Goal: Task Accomplishment & Management: Manage account settings

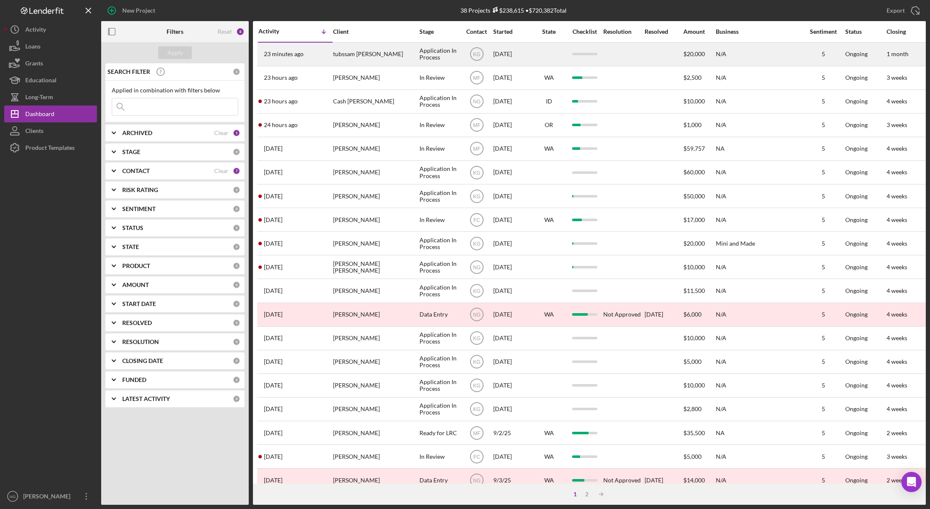
click at [360, 57] on div "tubssam [PERSON_NAME]" at bounding box center [375, 54] width 84 height 22
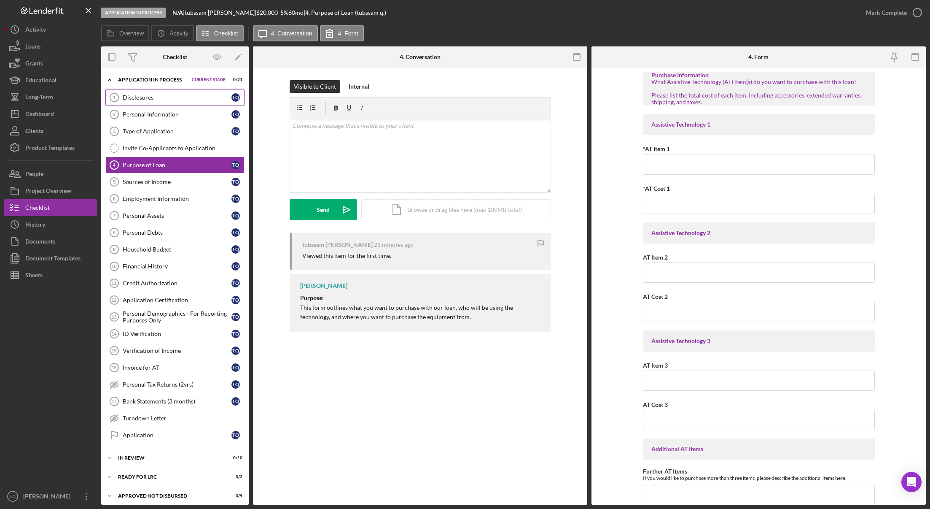
click at [177, 103] on link "Disclosures 1 Disclosures t q" at bounding box center [174, 97] width 139 height 17
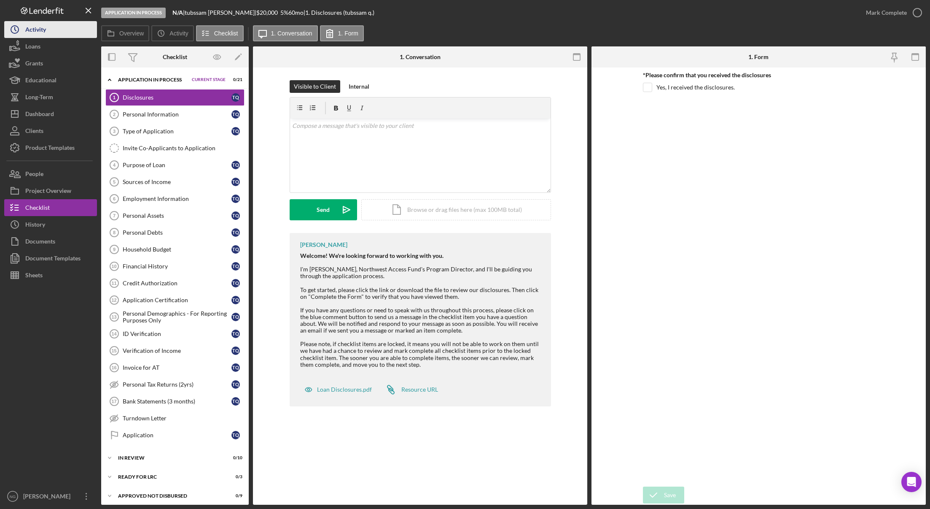
click at [39, 35] on div "Activity" at bounding box center [35, 30] width 21 height 19
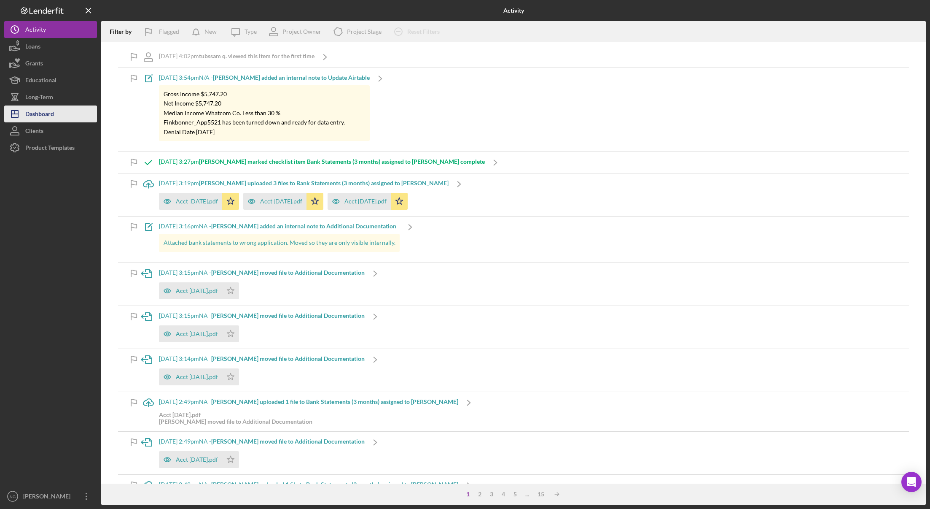
click at [46, 105] on div "Dashboard" at bounding box center [39, 114] width 29 height 19
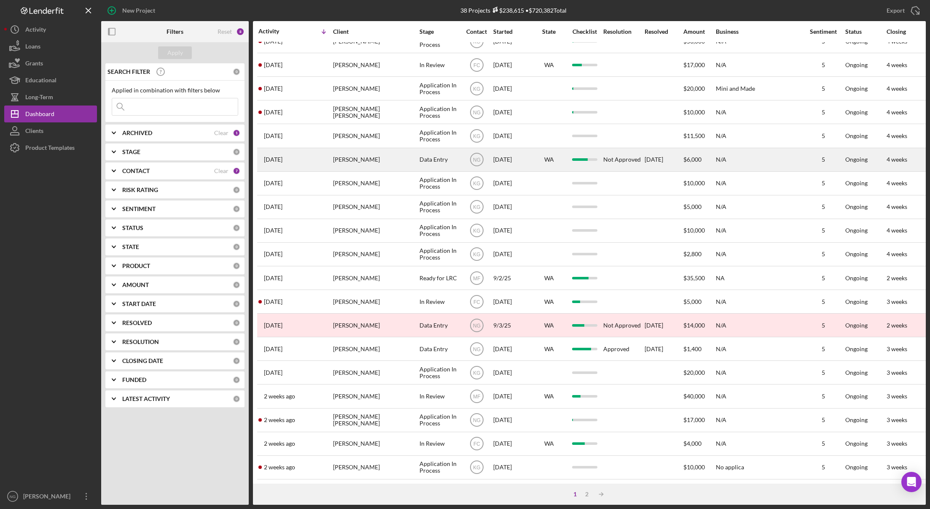
scroll to position [161, 0]
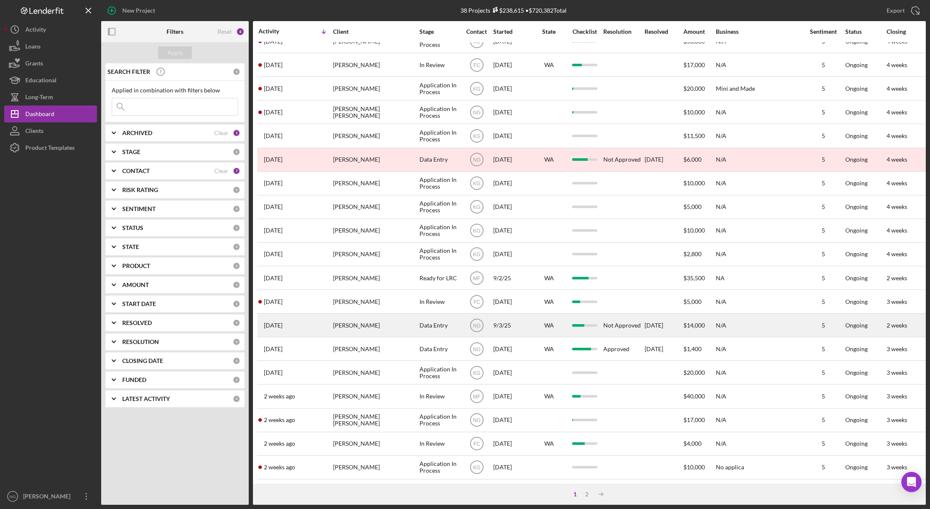
click at [413, 318] on div "[PERSON_NAME]" at bounding box center [375, 325] width 84 height 22
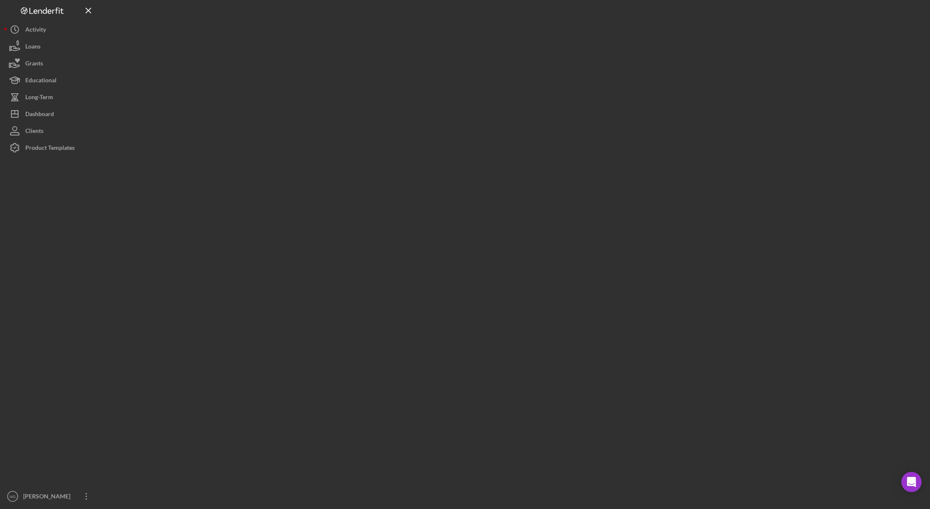
click at [413, 318] on div at bounding box center [513, 252] width 825 height 504
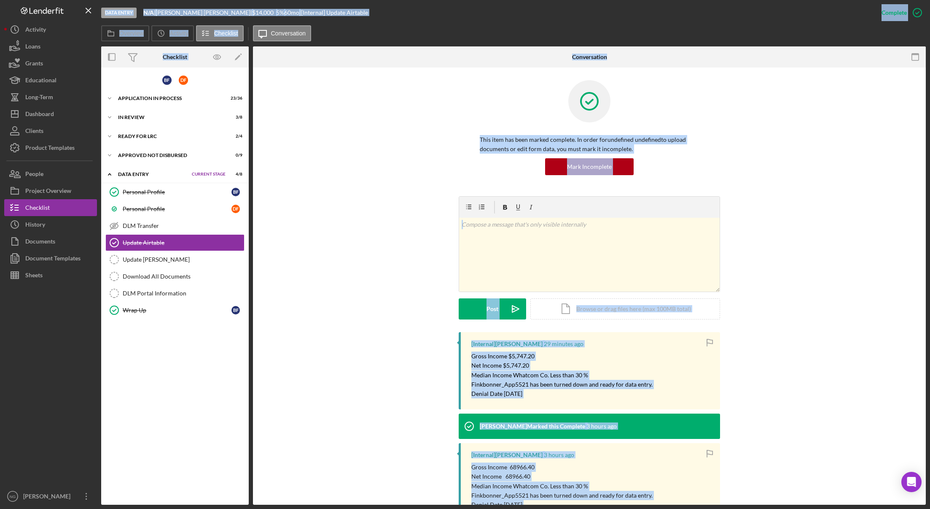
click at [411, 317] on div "v Color teal Color pink Remove color Add row above Add row below Add column bef…" at bounding box center [590, 264] width 648 height 136
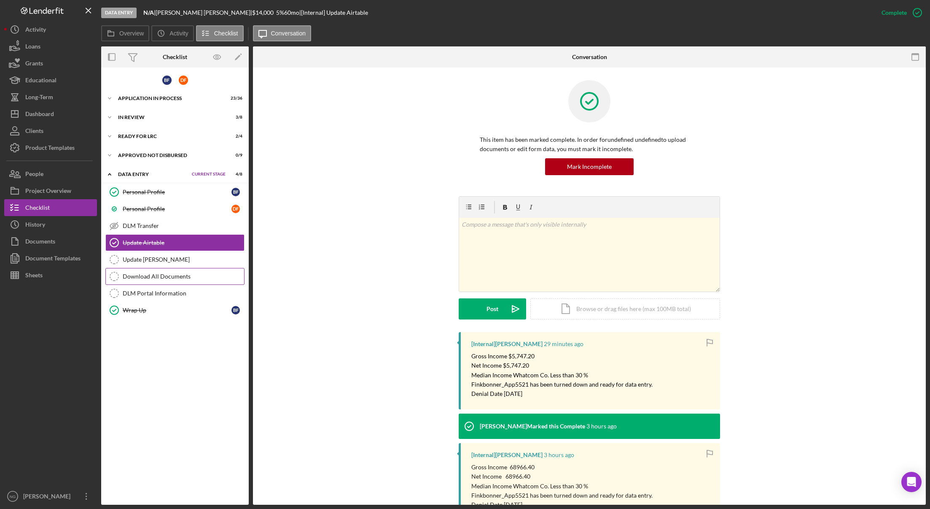
click at [162, 277] on div "Download All Documents" at bounding box center [183, 276] width 121 height 7
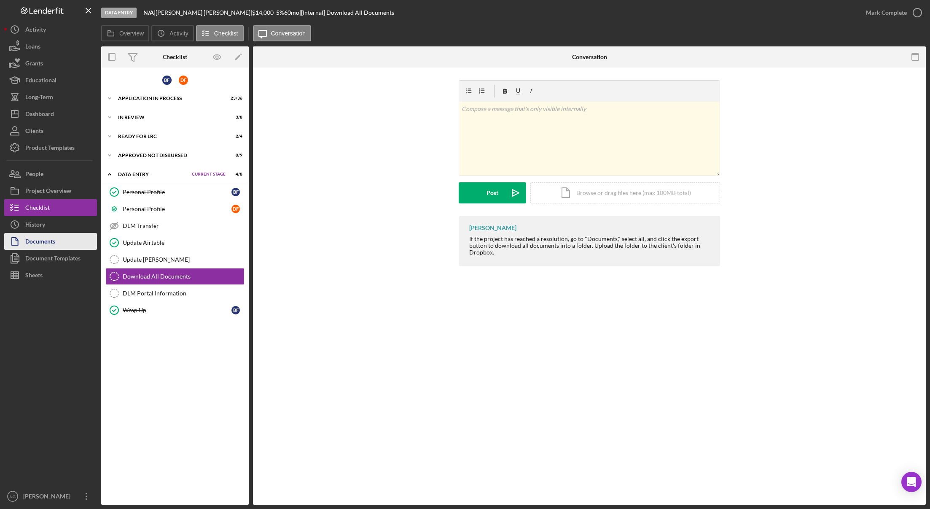
click at [49, 242] on div "Documents" at bounding box center [40, 242] width 30 height 19
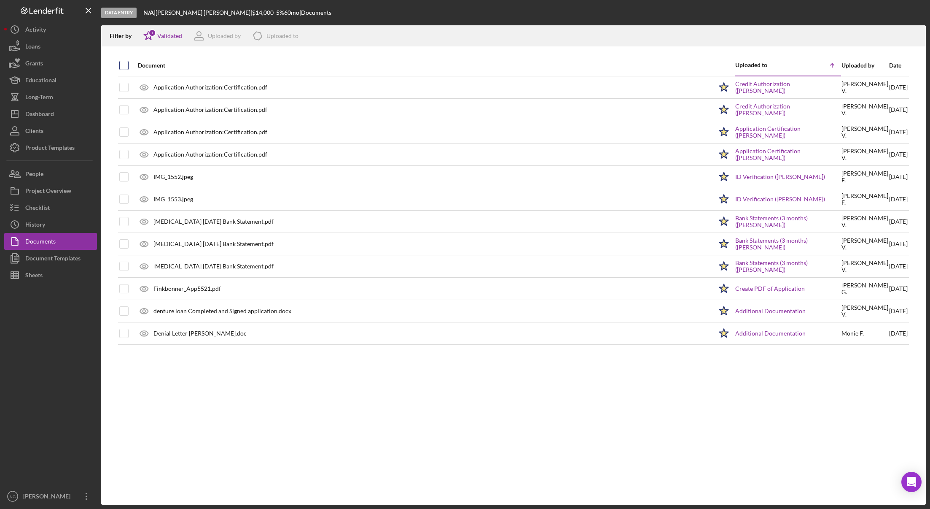
click at [125, 64] on input "checkbox" at bounding box center [124, 65] width 8 height 8
checkbox input "true"
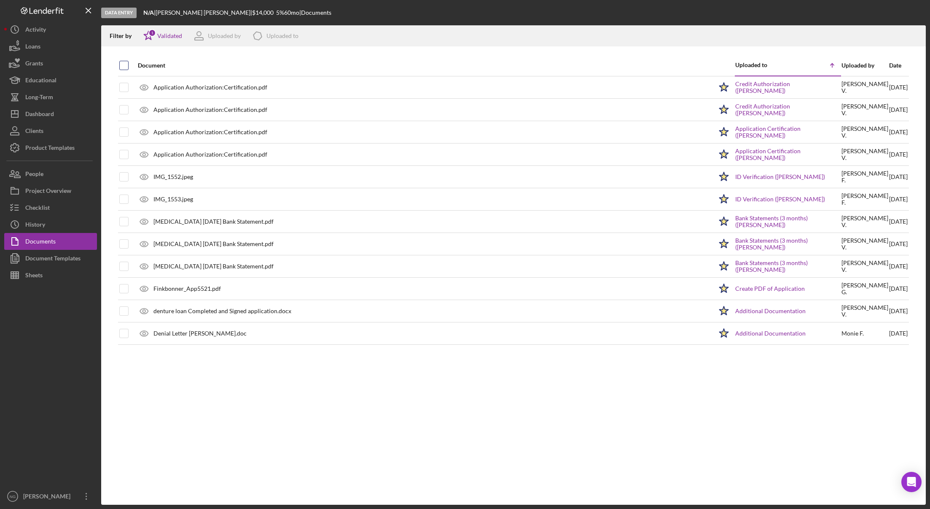
checkbox input "true"
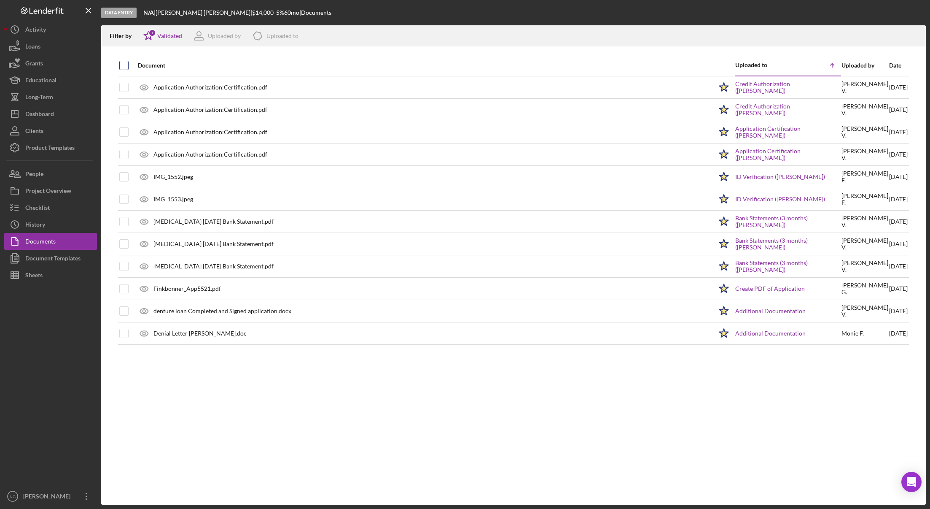
checkbox input "true"
click at [163, 39] on div "Validated" at bounding box center [169, 35] width 25 height 7
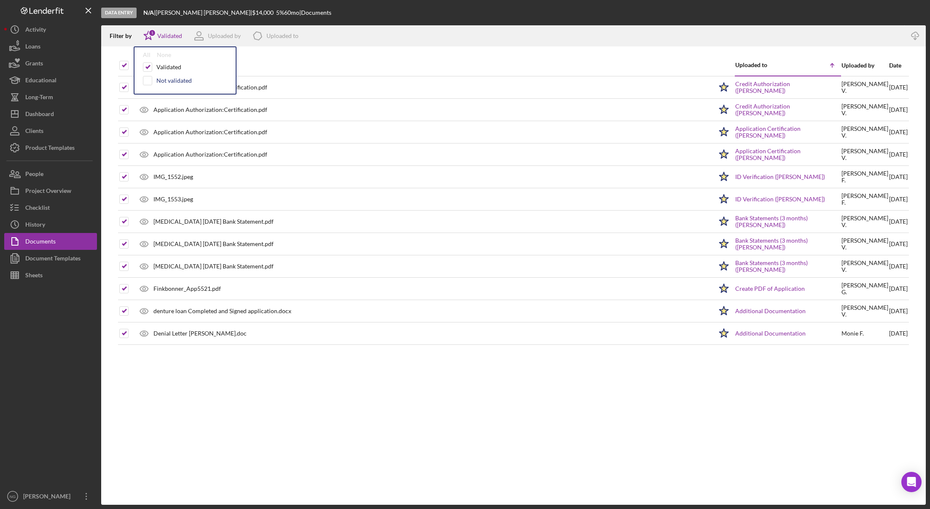
click at [162, 78] on div "Not validated" at bounding box center [173, 80] width 35 height 7
checkbox input "false"
checkbox input "true"
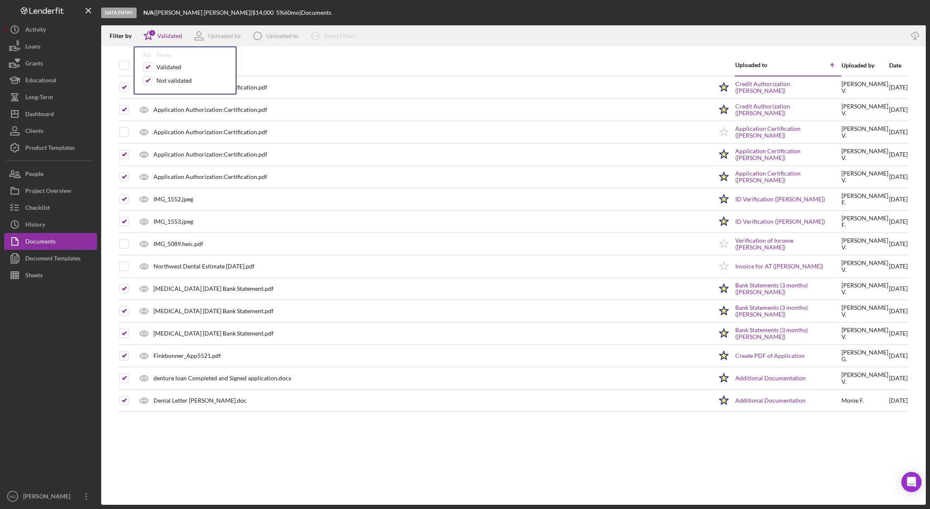
click at [278, 58] on div "Document" at bounding box center [425, 65] width 575 height 20
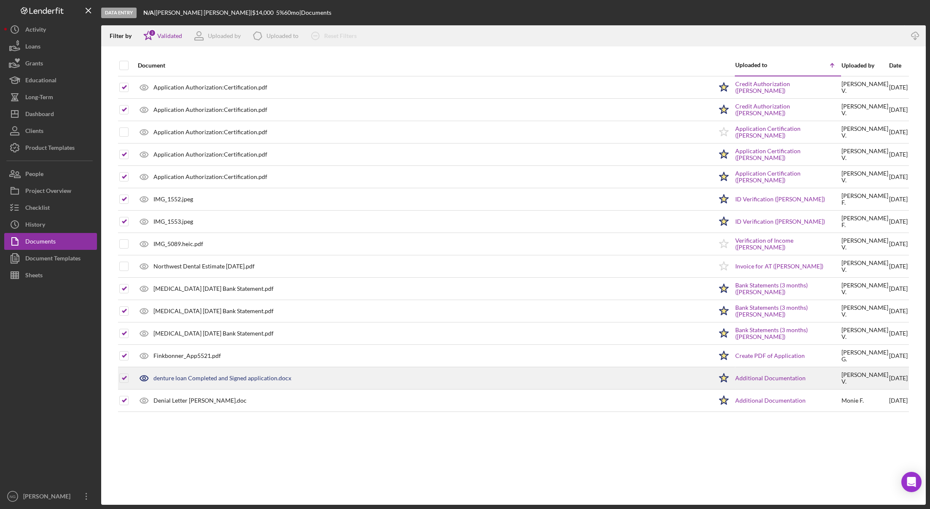
click at [143, 380] on icon at bounding box center [144, 377] width 21 height 21
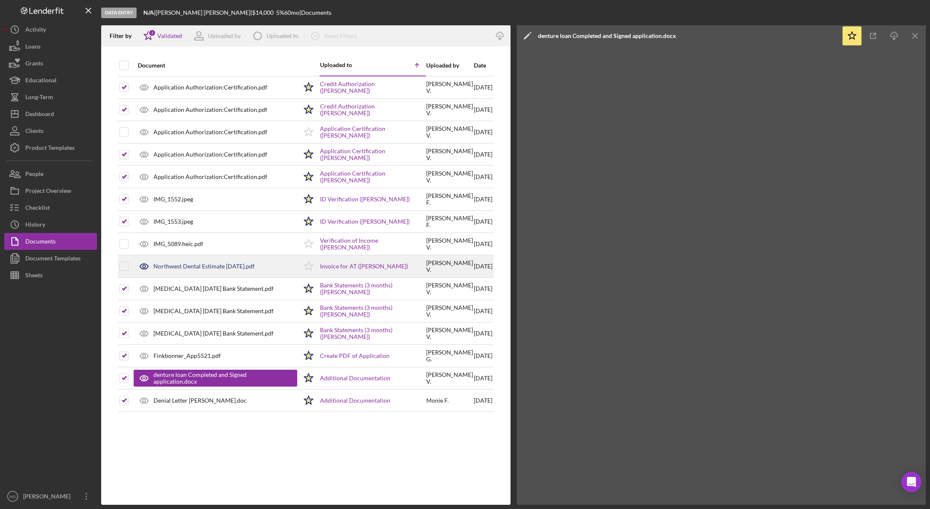
click at [145, 269] on icon at bounding box center [144, 266] width 8 height 5
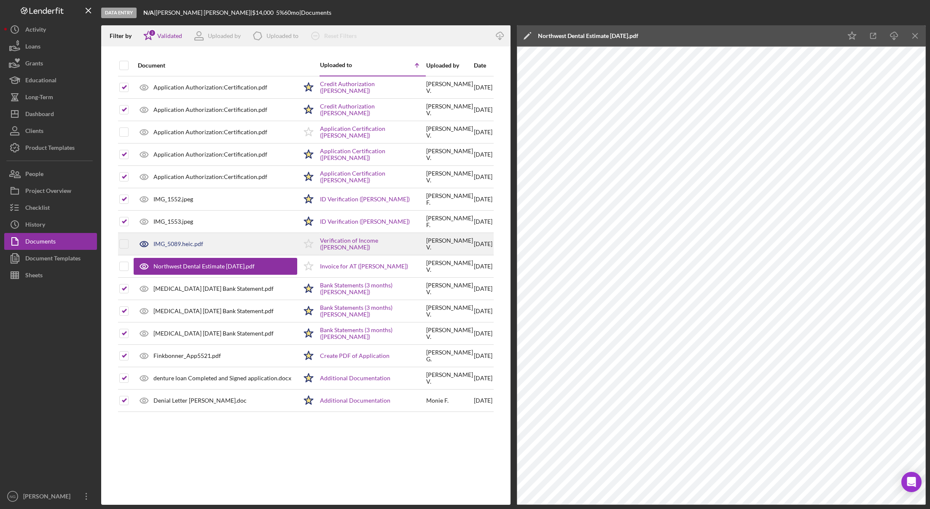
click at [143, 246] on icon at bounding box center [144, 243] width 21 height 21
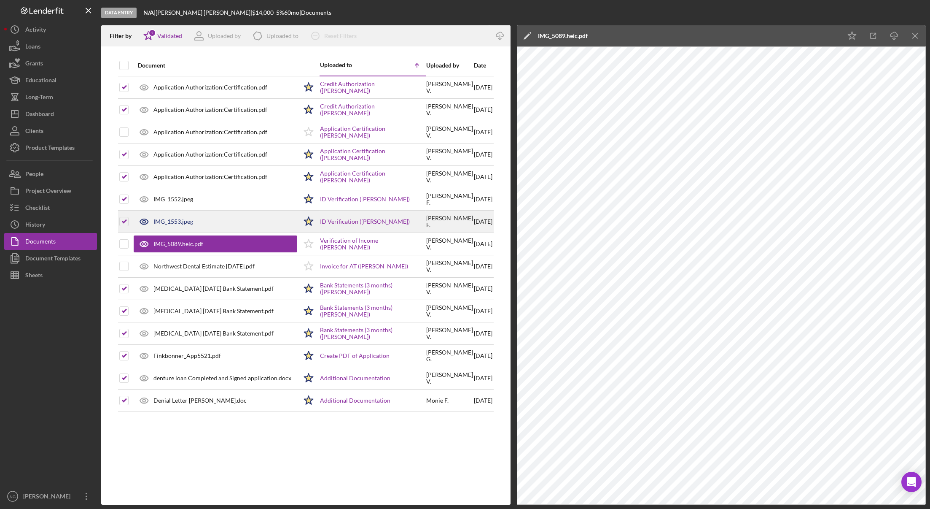
click at [145, 220] on icon at bounding box center [144, 221] width 3 height 3
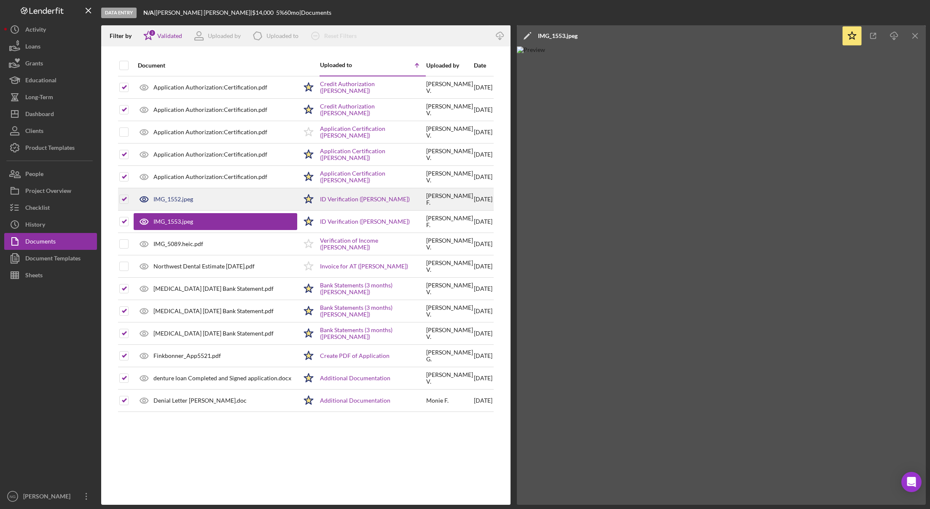
click at [146, 202] on icon at bounding box center [144, 199] width 8 height 5
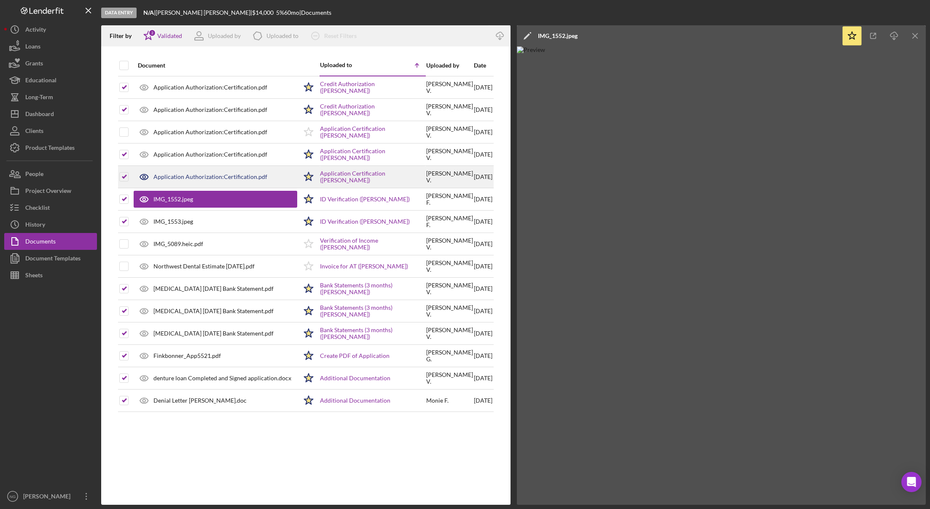
click at [146, 177] on icon at bounding box center [144, 176] width 21 height 21
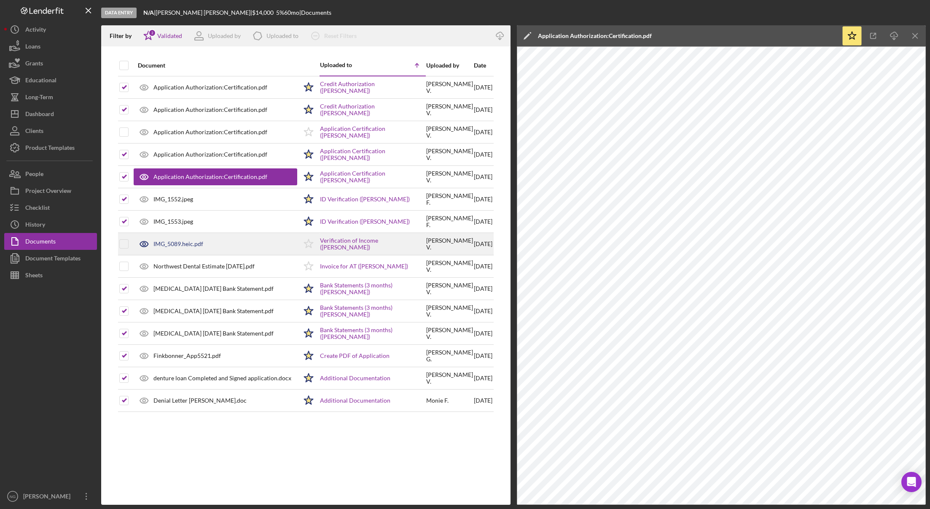
click at [167, 244] on div "IMG_5089.heic.pdf" at bounding box center [179, 243] width 50 height 7
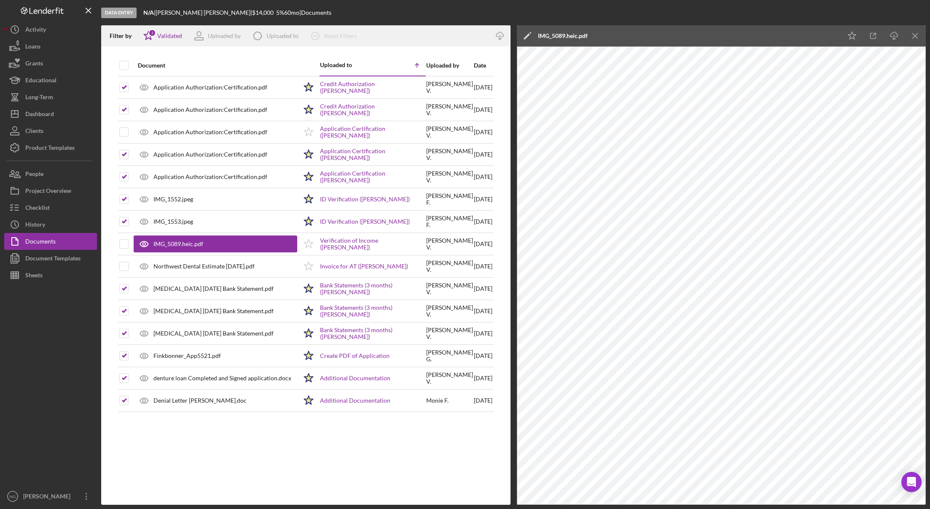
click at [51, 336] on div at bounding box center [50, 385] width 93 height 204
click at [48, 116] on div "Dashboard" at bounding box center [39, 114] width 29 height 19
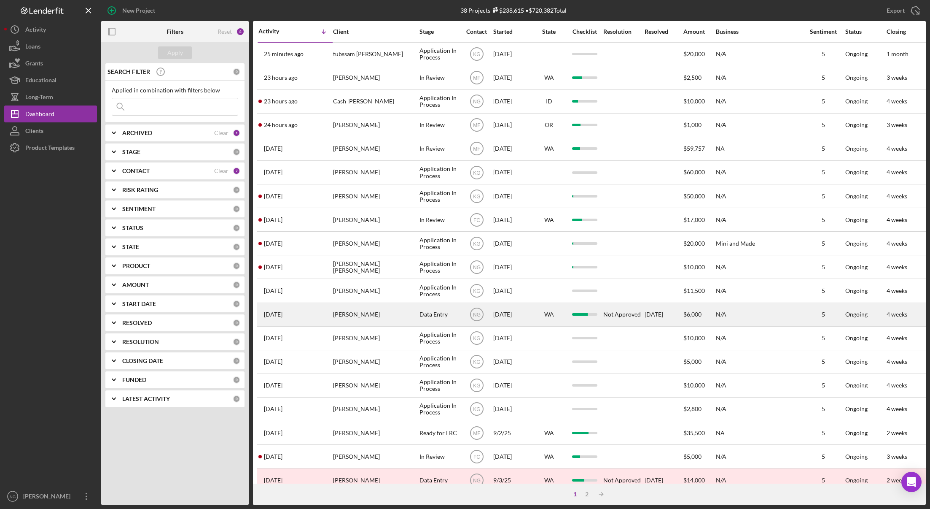
click at [348, 318] on div "[PERSON_NAME]" at bounding box center [375, 314] width 84 height 22
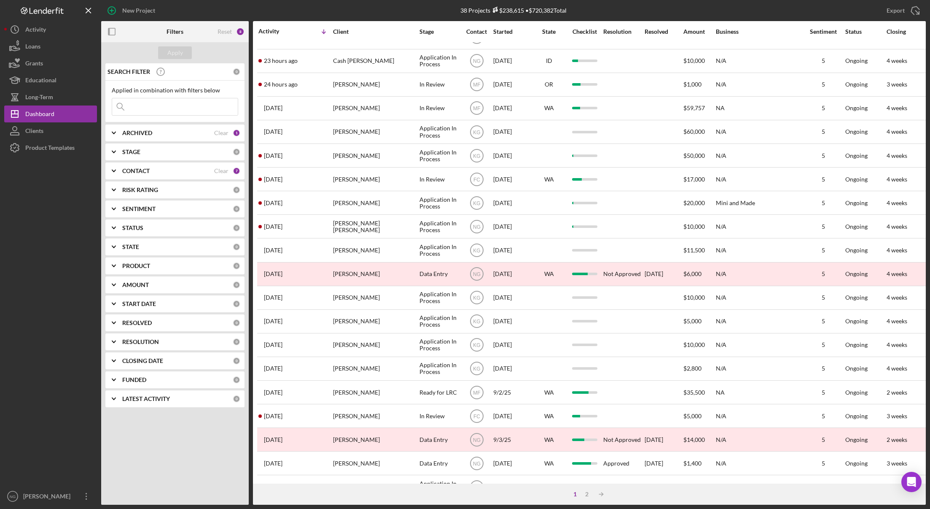
scroll to position [84, 0]
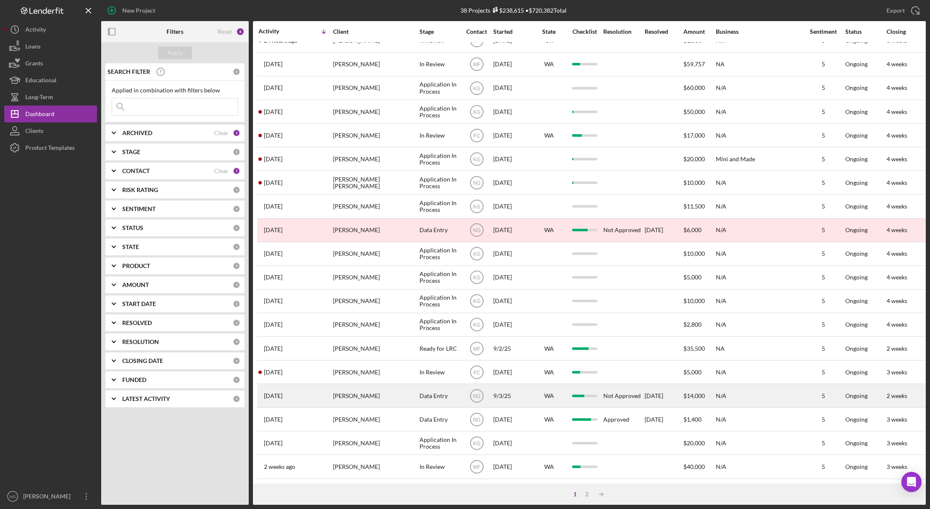
click at [350, 393] on div "[PERSON_NAME]" at bounding box center [375, 395] width 84 height 22
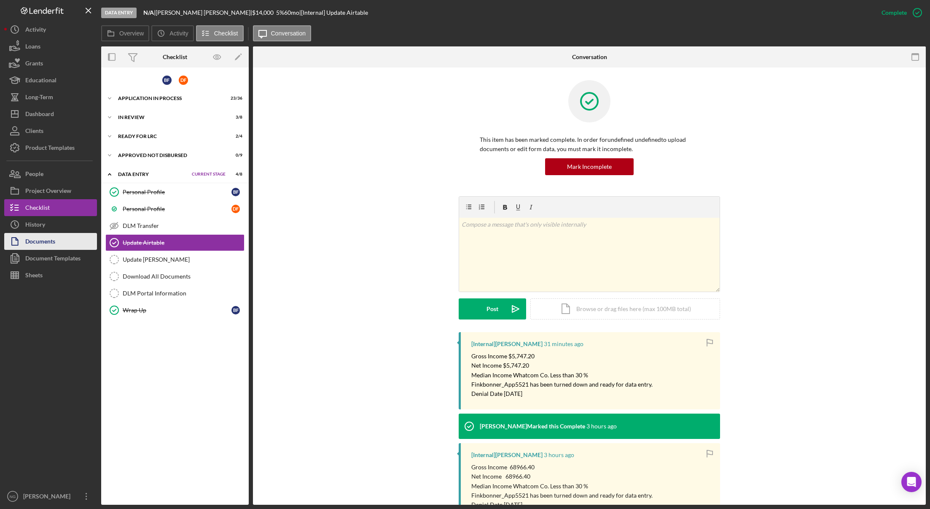
click at [63, 244] on button "Documents" at bounding box center [50, 241] width 93 height 17
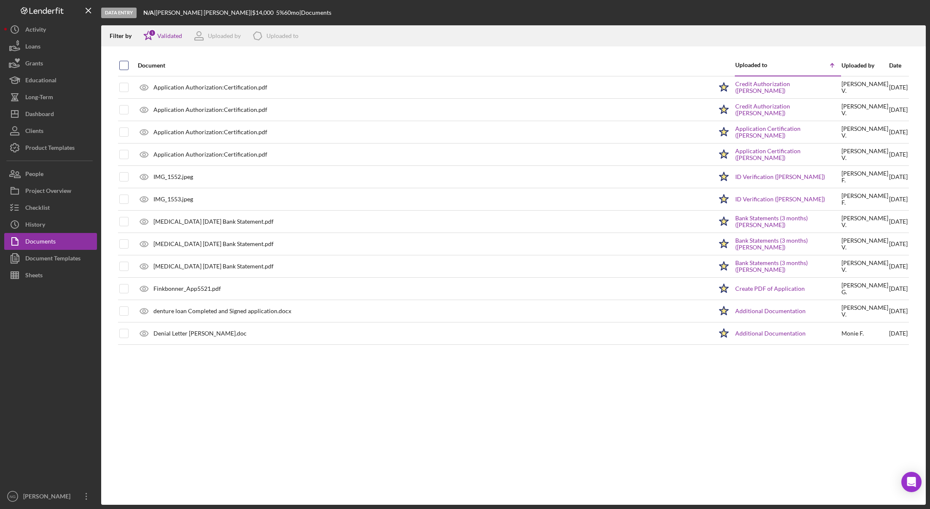
click at [123, 65] on input "checkbox" at bounding box center [124, 65] width 8 height 8
checkbox input "true"
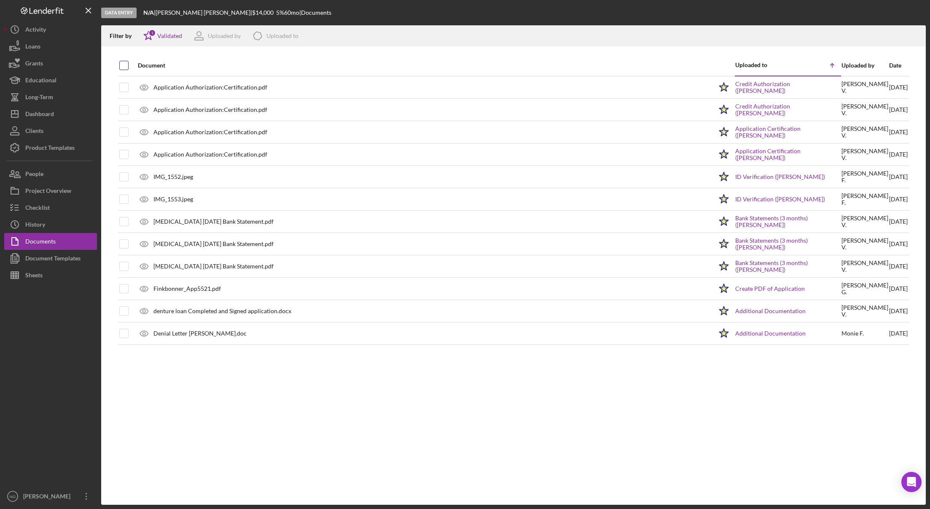
checkbox input "true"
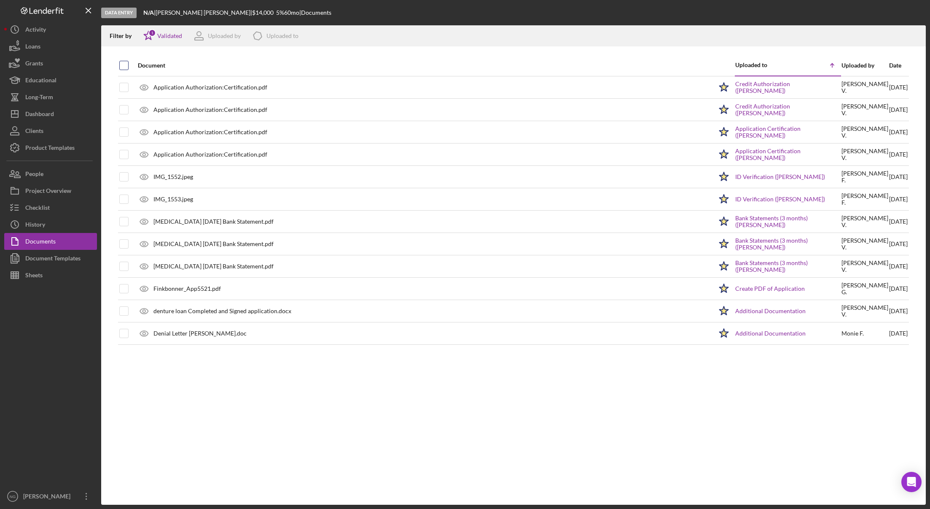
checkbox input "true"
click at [912, 35] on icon "button" at bounding box center [915, 34] width 7 height 5
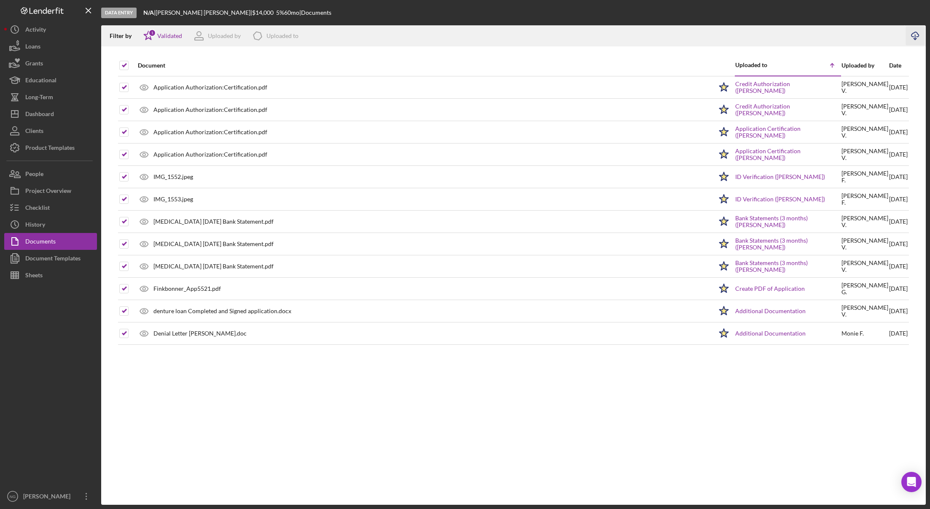
click at [97, 478] on nav "Logo-Reversed Created with Sketch. Icon/Menu Close Icon/Dashboard Dashboard Nav…" at bounding box center [52, 252] width 97 height 504
click at [123, 476] on div "Document Uploaded to Icon/Table Sort Arrow Uploaded by Date Application Authori…" at bounding box center [513, 280] width 825 height 450
click at [42, 213] on div "Checklist" at bounding box center [37, 208] width 24 height 19
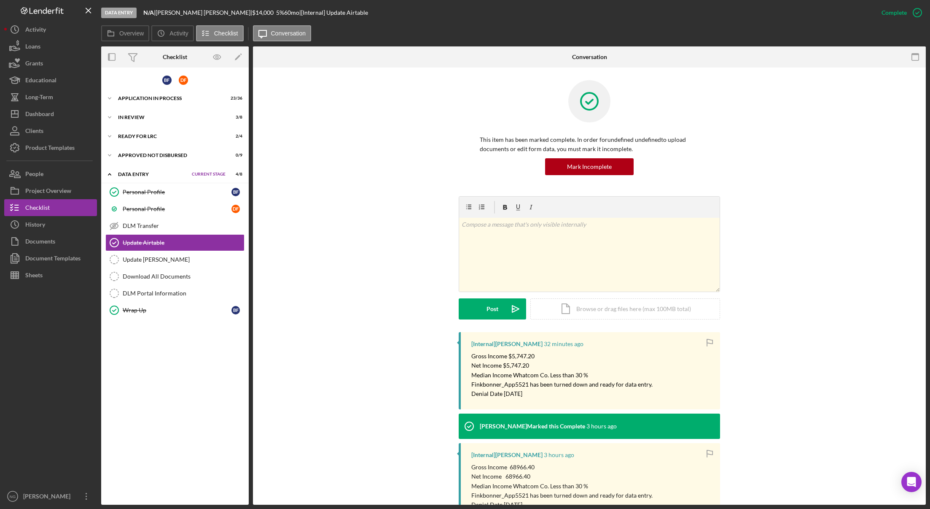
scroll to position [79, 0]
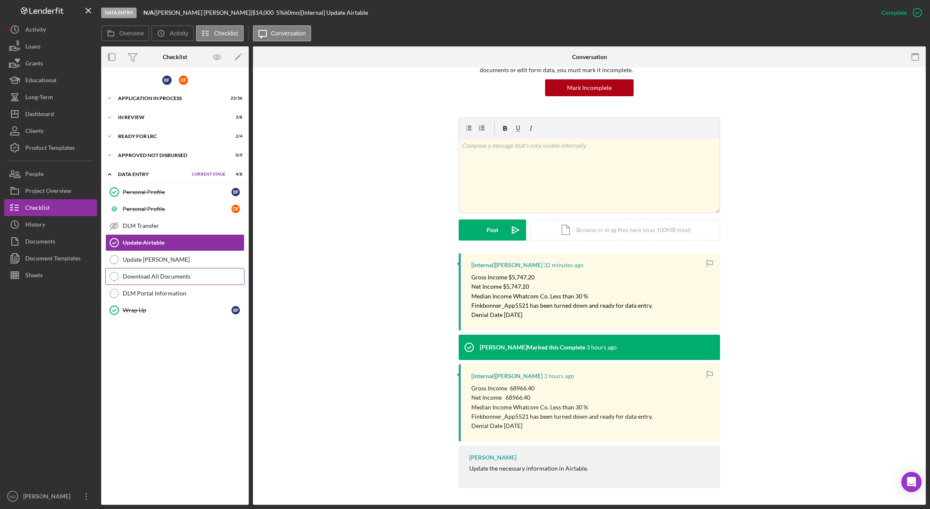
click at [178, 281] on link "Download All Documents Download All Documents" at bounding box center [174, 276] width 139 height 17
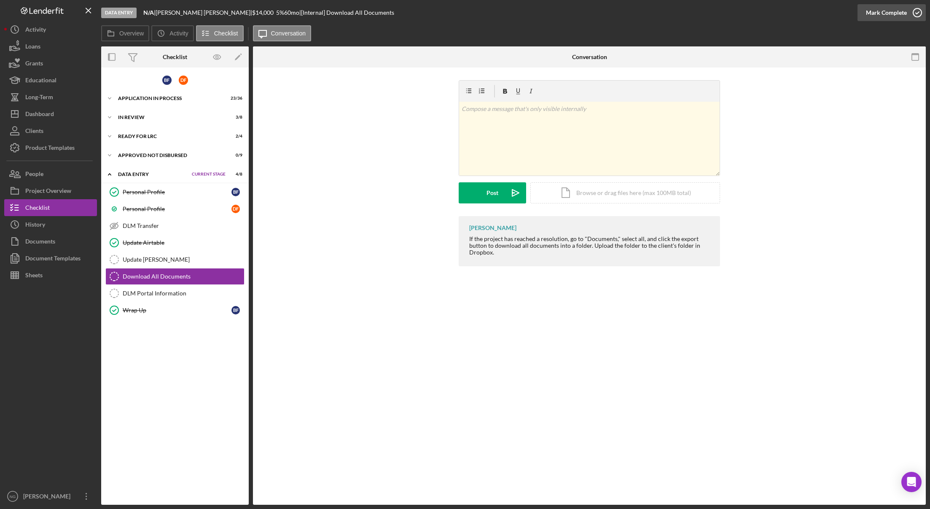
click at [920, 14] on icon "button" at bounding box center [917, 12] width 21 height 21
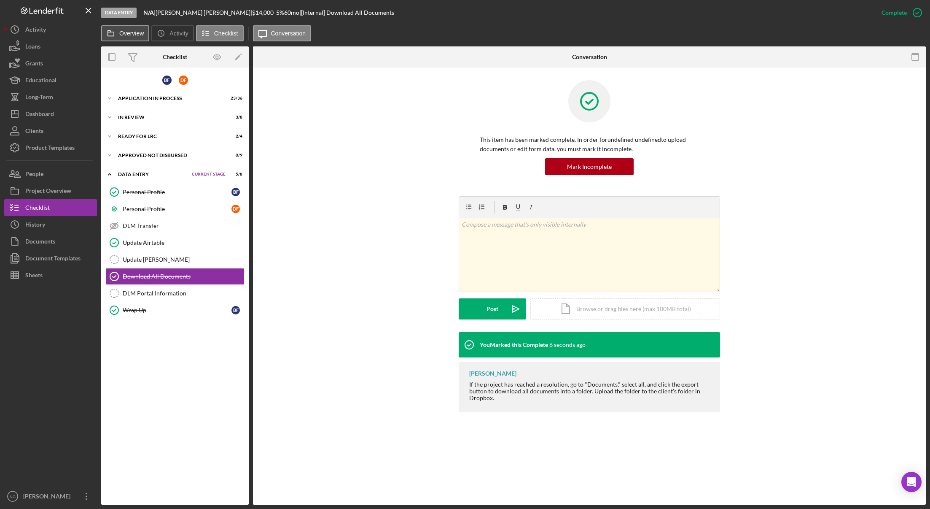
click at [127, 34] on label "Overview" at bounding box center [131, 33] width 24 height 7
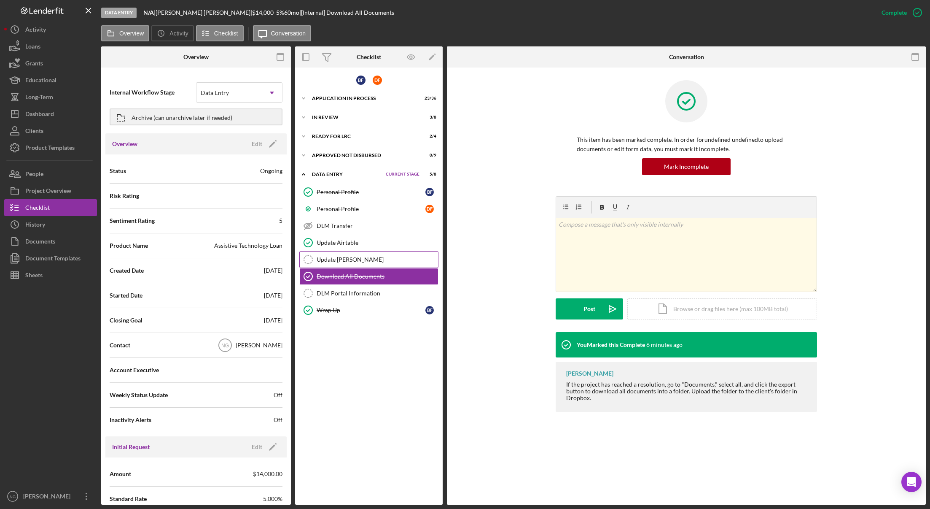
click at [321, 258] on div "Update ACH Tickler" at bounding box center [377, 259] width 121 height 7
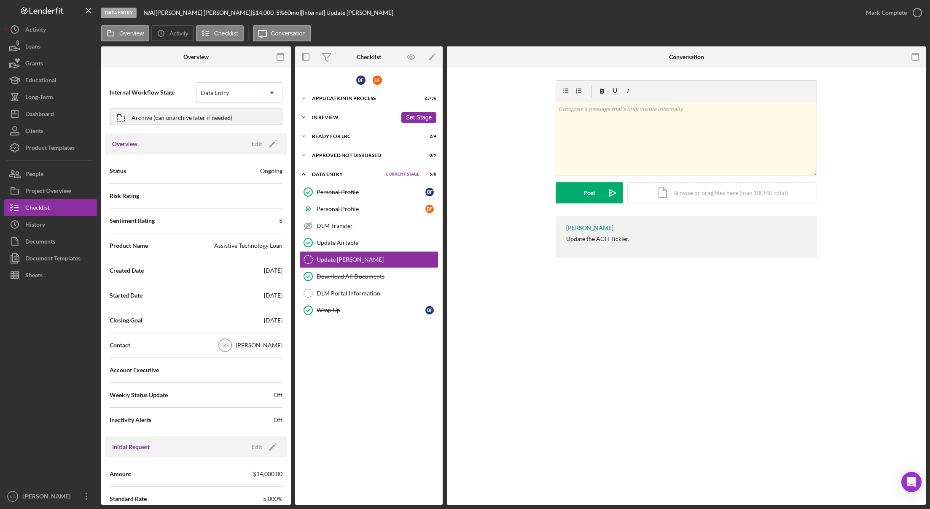
click at [360, 119] on div "In Review" at bounding box center [354, 117] width 85 height 5
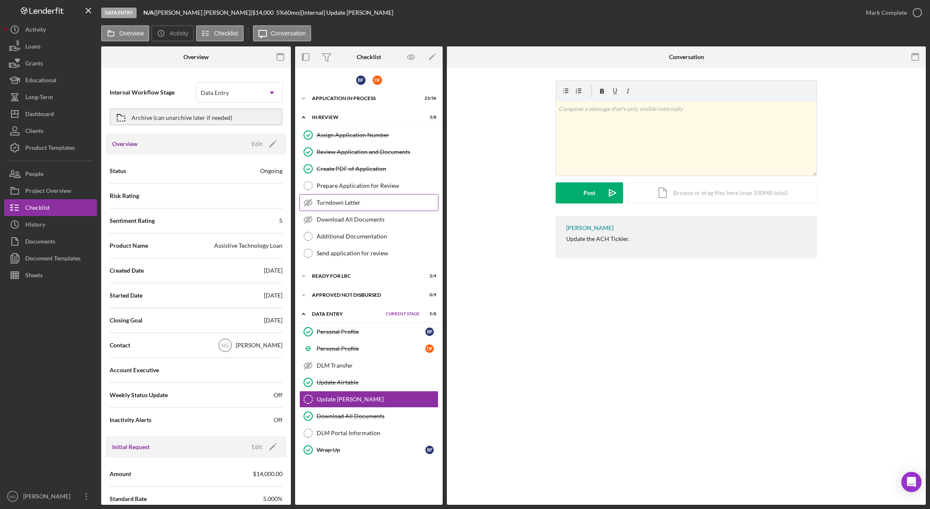
click at [375, 197] on link "Turndown Letter Turndown Letter" at bounding box center [368, 202] width 139 height 17
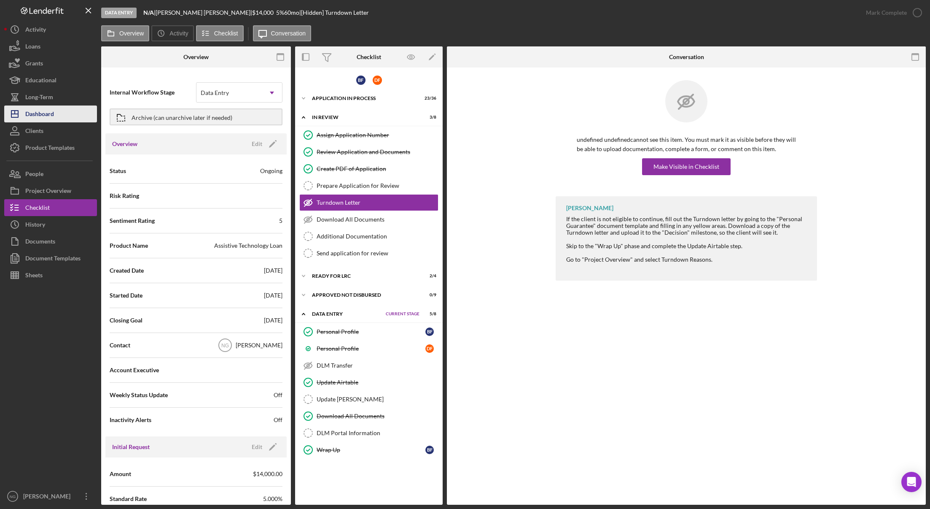
click at [41, 110] on div "Dashboard" at bounding box center [39, 114] width 29 height 19
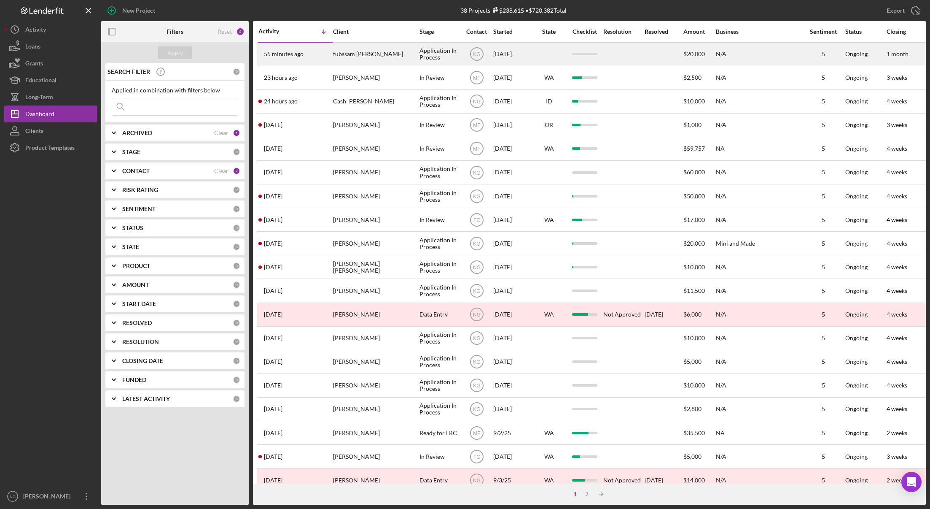
click at [326, 58] on div "55 minutes ago tubssam qudeer" at bounding box center [296, 54] width 74 height 22
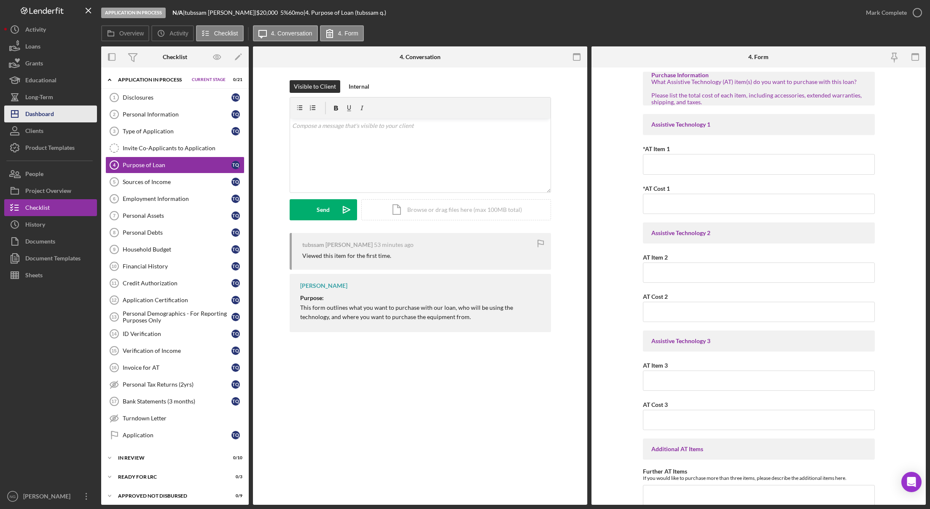
click at [31, 116] on div "Dashboard" at bounding box center [39, 114] width 29 height 19
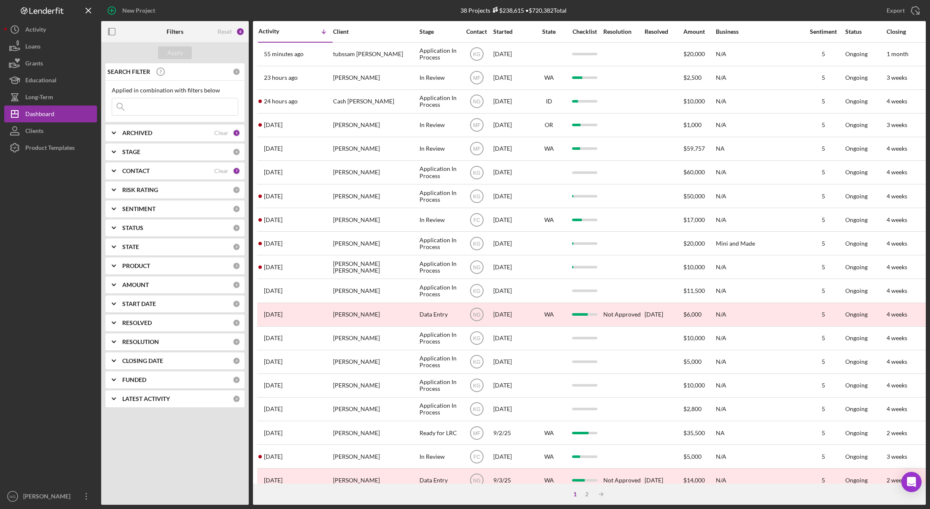
click at [46, 414] on div at bounding box center [50, 321] width 93 height 331
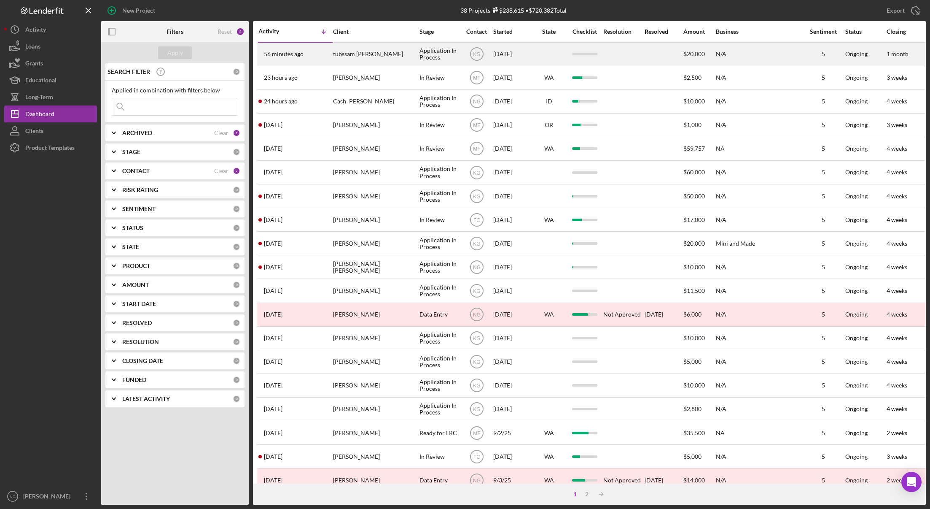
click at [391, 51] on div "tubssam qudeer" at bounding box center [375, 54] width 84 height 22
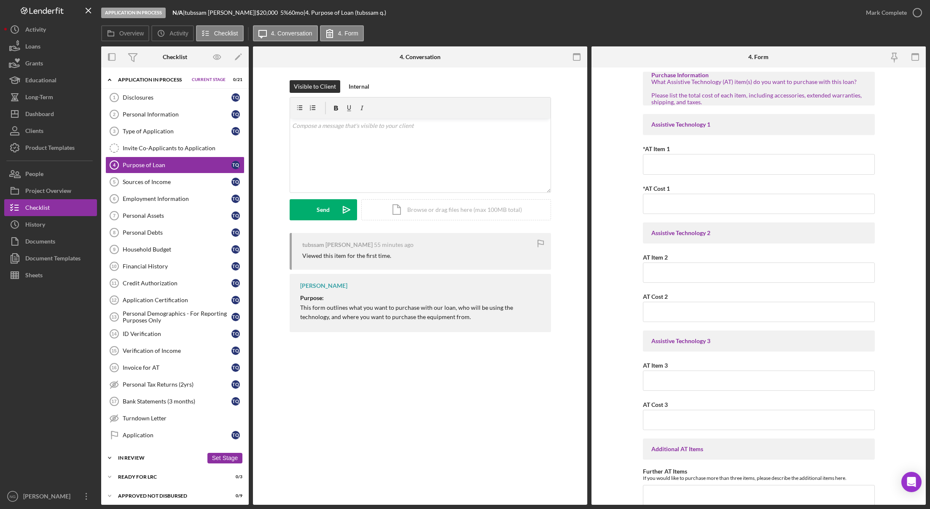
click at [139, 456] on div "In Review" at bounding box center [160, 457] width 85 height 5
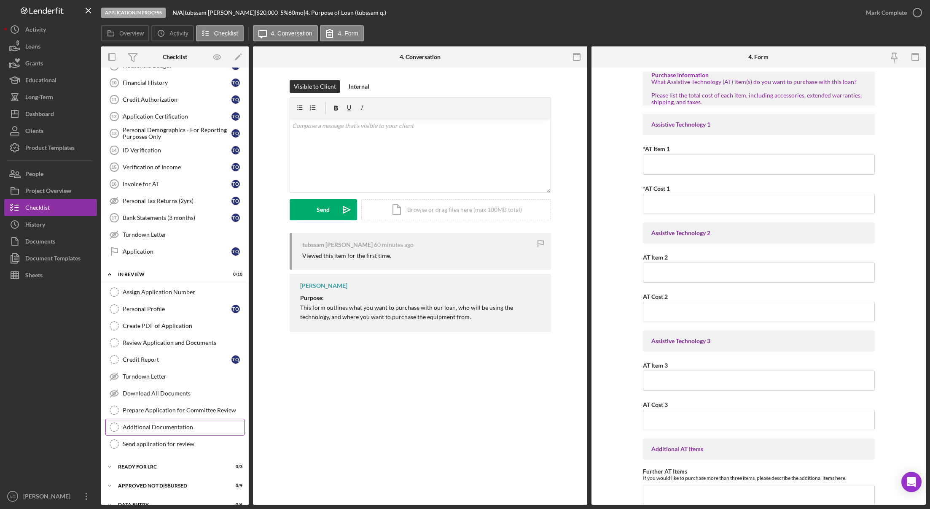
scroll to position [197, 0]
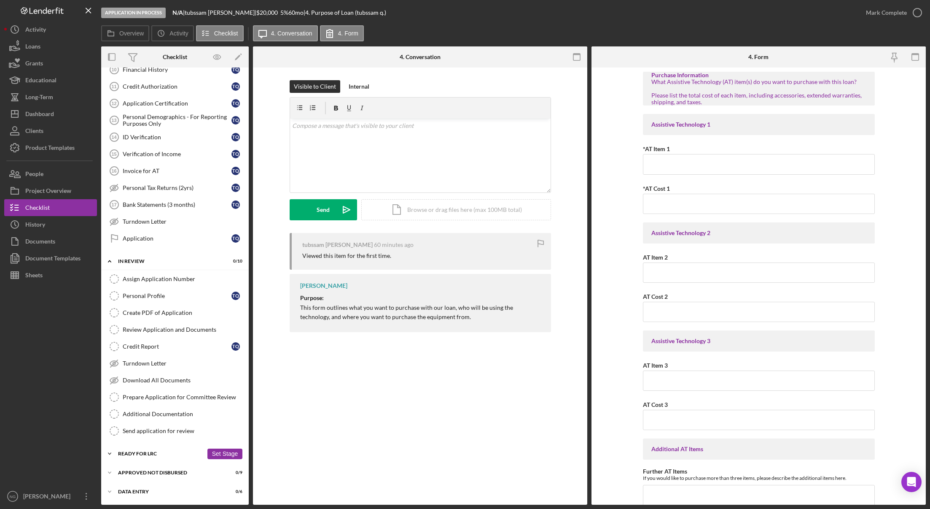
click at [142, 454] on div "Ready for LRC" at bounding box center [160, 453] width 85 height 5
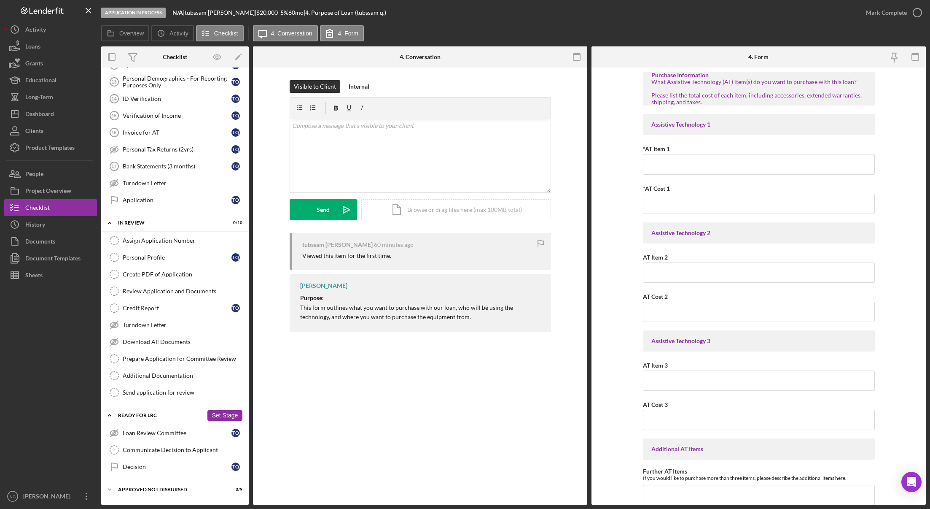
scroll to position [252, 0]
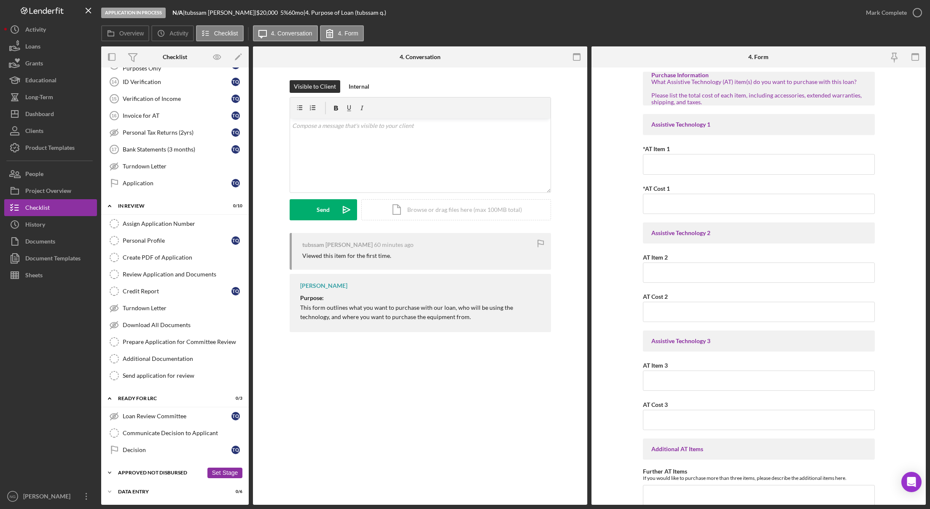
click at [140, 469] on div "Icon/Expander Approved Not Disbursed 0 / 9 Set Stage" at bounding box center [175, 472] width 148 height 17
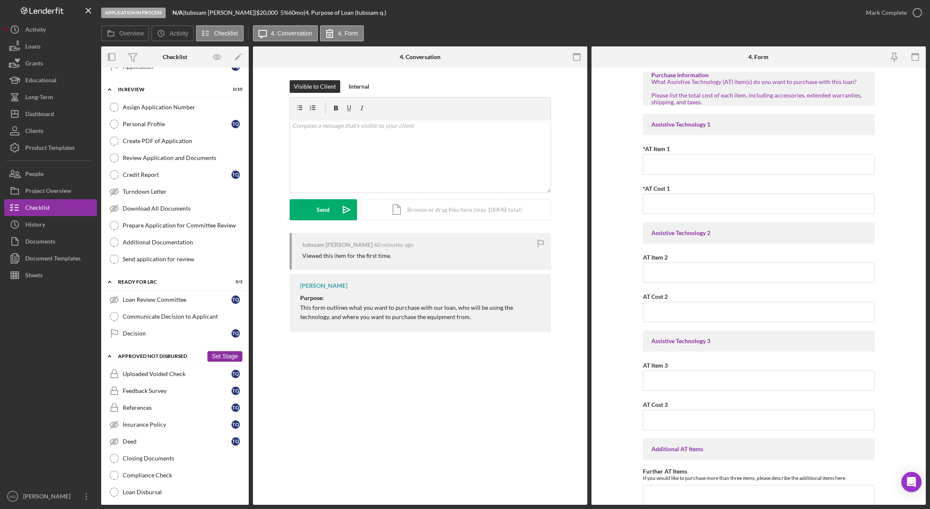
scroll to position [408, 0]
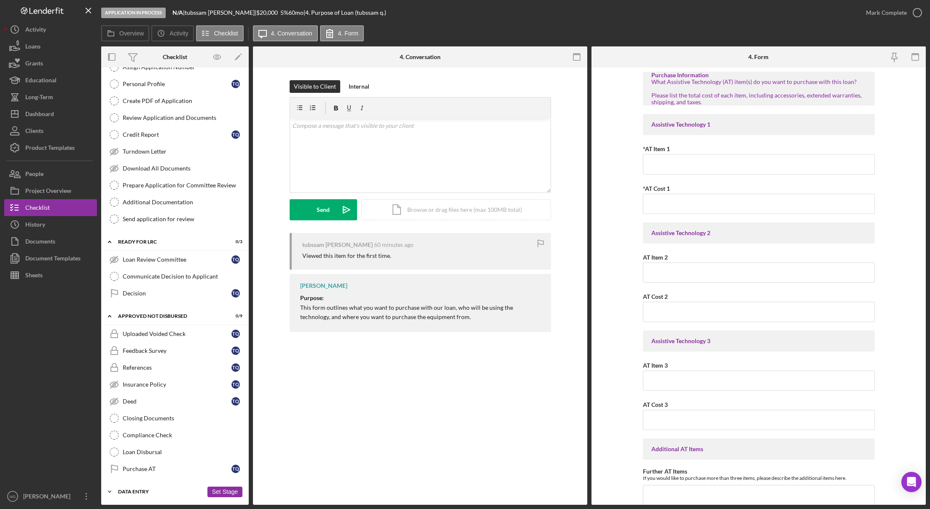
click at [138, 490] on div "Data Entry" at bounding box center [160, 491] width 85 height 5
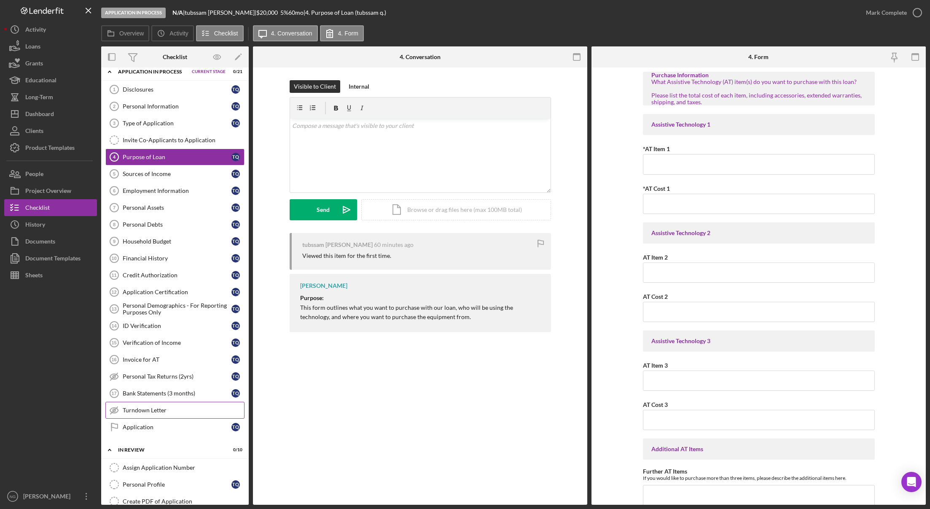
scroll to position [0, 0]
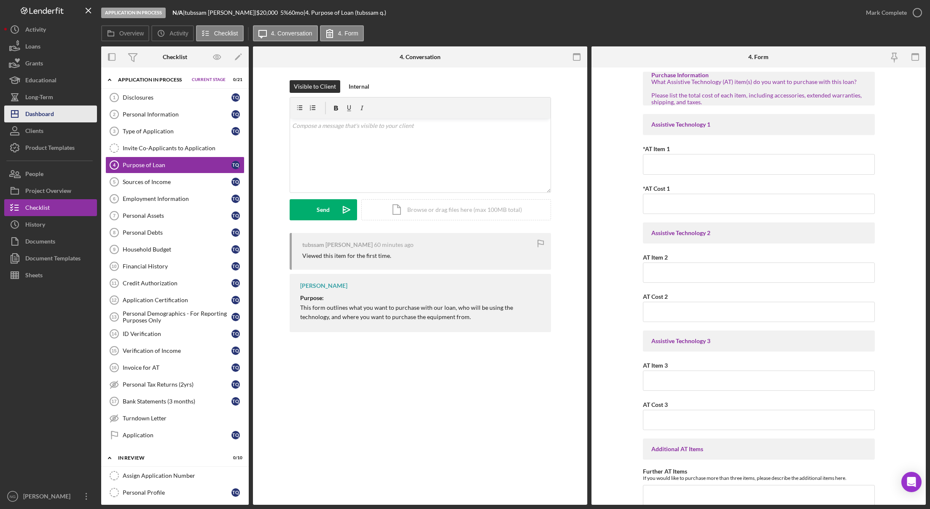
click at [38, 113] on div "Dashboard" at bounding box center [39, 114] width 29 height 19
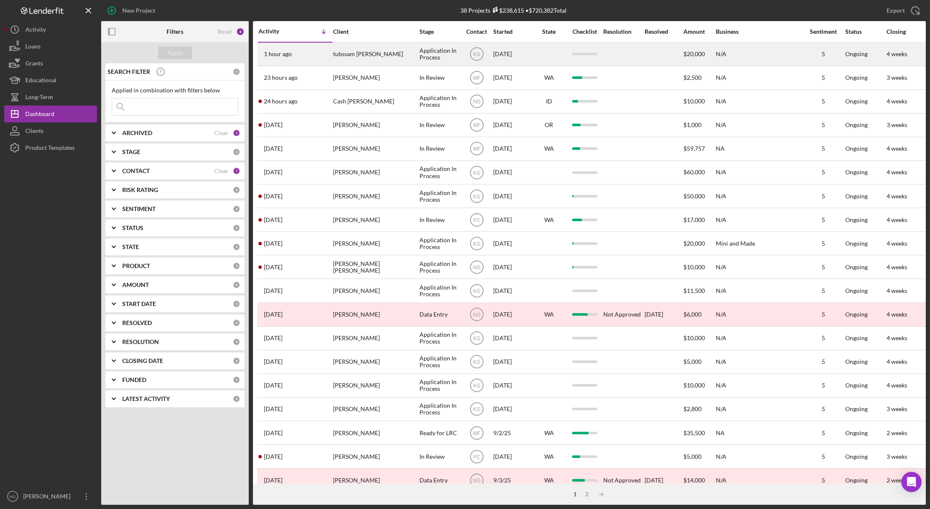
click at [383, 55] on div "tubssam qudeer" at bounding box center [375, 54] width 84 height 22
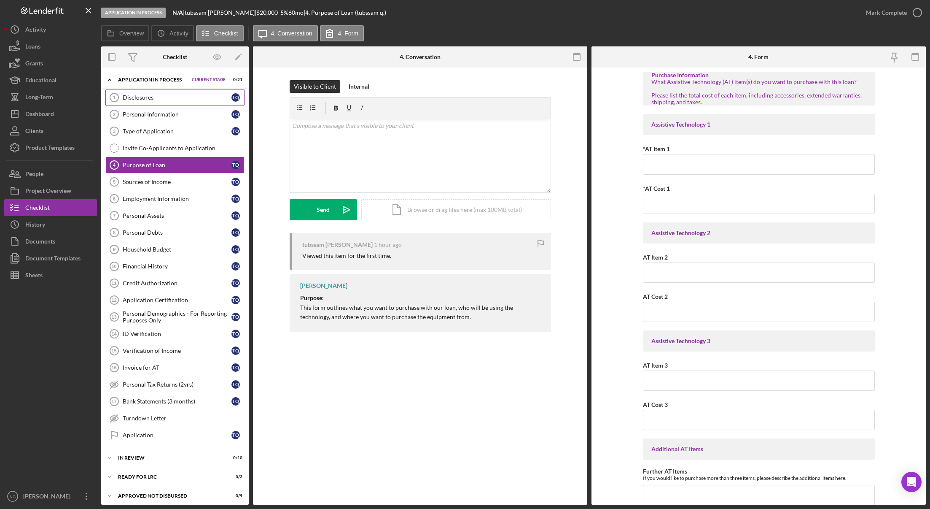
click at [154, 105] on link "Disclosures 1 Disclosures t q" at bounding box center [174, 97] width 139 height 17
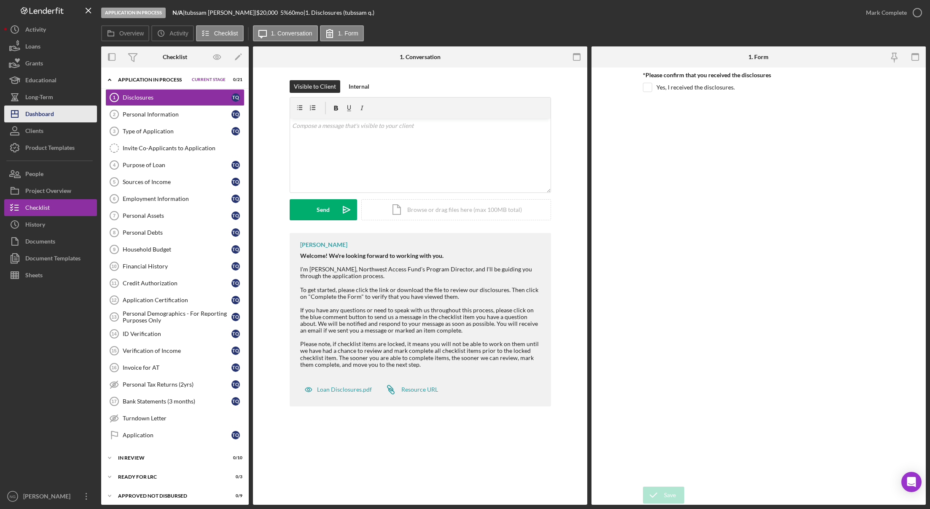
click at [68, 114] on button "Icon/Dashboard Dashboard" at bounding box center [50, 113] width 93 height 17
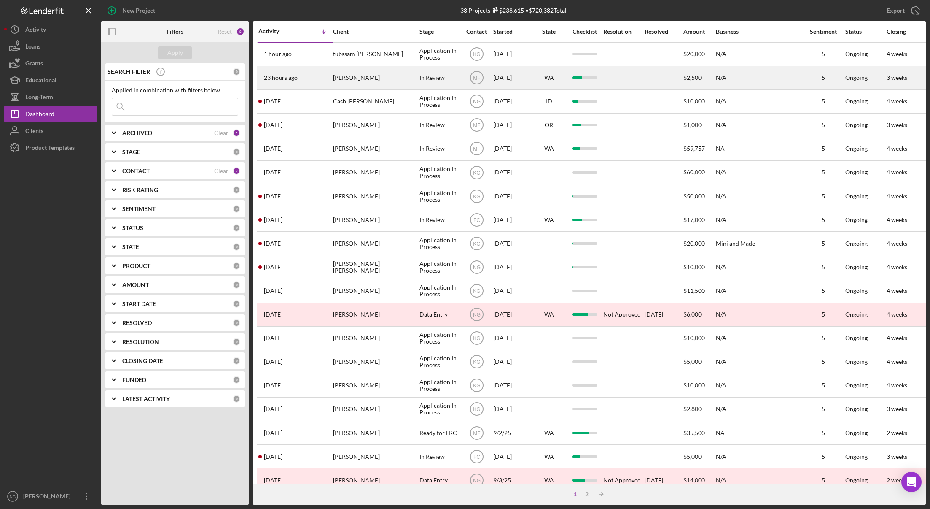
click at [352, 75] on div "[PERSON_NAME]" at bounding box center [375, 78] width 84 height 22
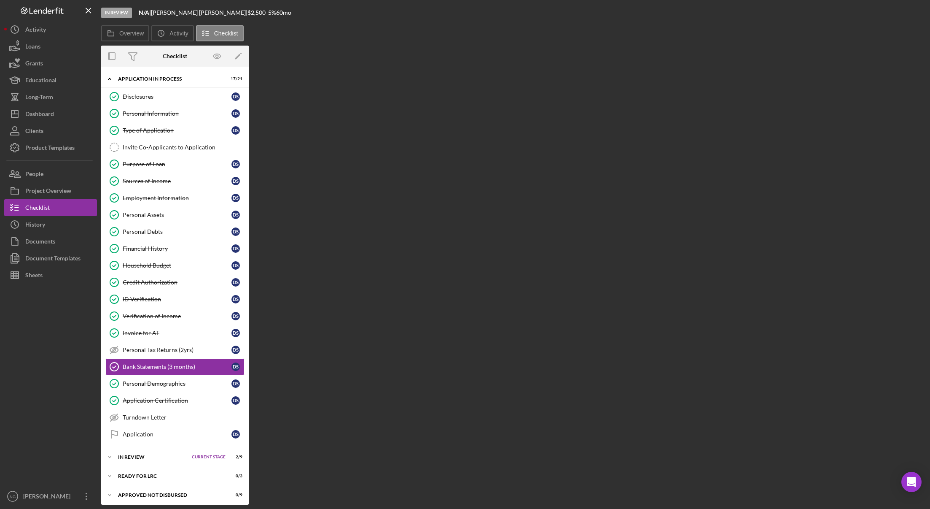
scroll to position [22, 0]
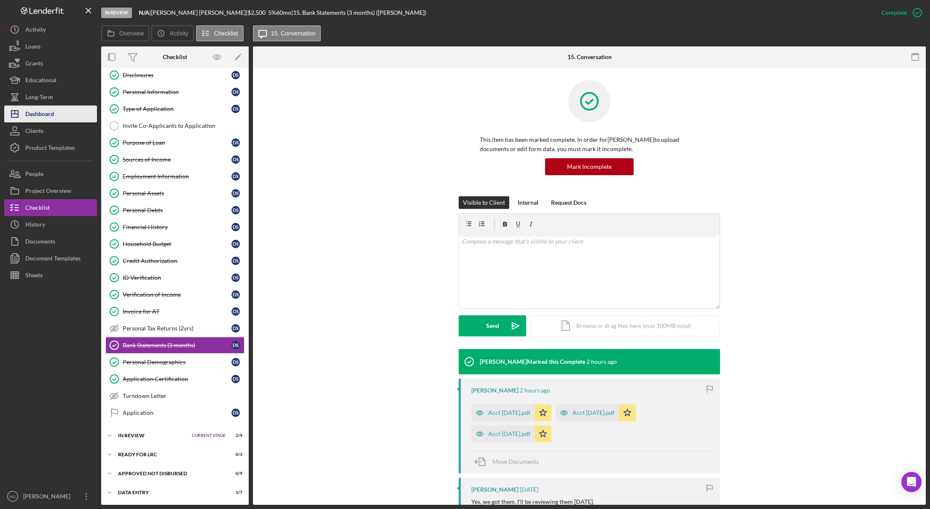
click at [50, 111] on div "Dashboard" at bounding box center [39, 114] width 29 height 19
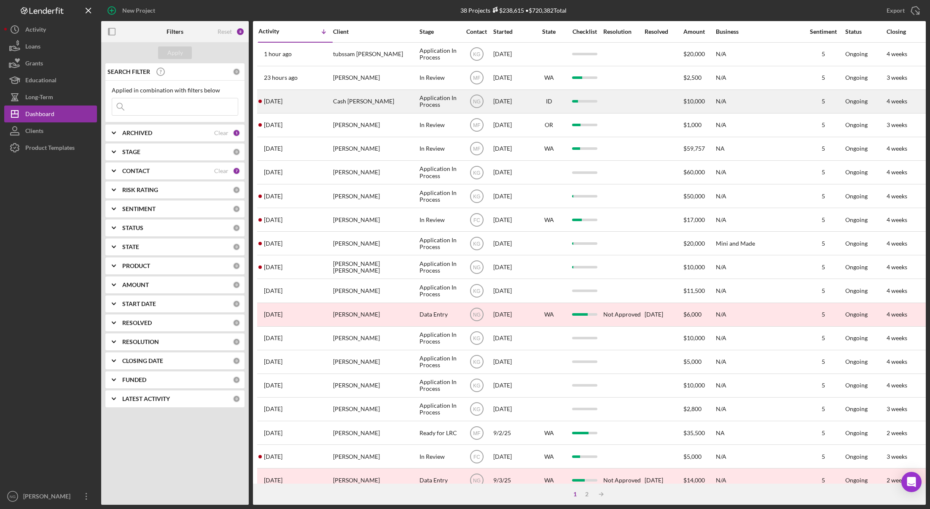
click at [328, 102] on div "1 day ago Cash Bridwell" at bounding box center [296, 101] width 74 height 22
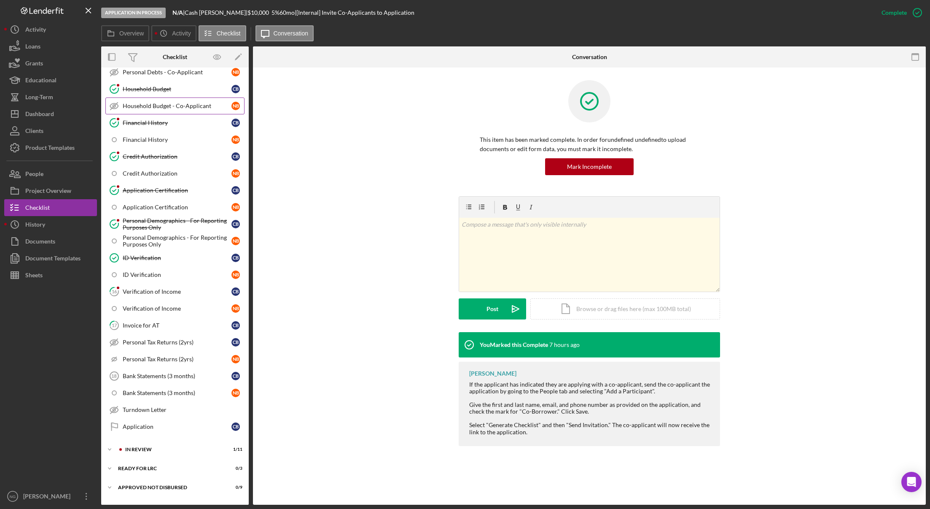
scroll to position [295, 0]
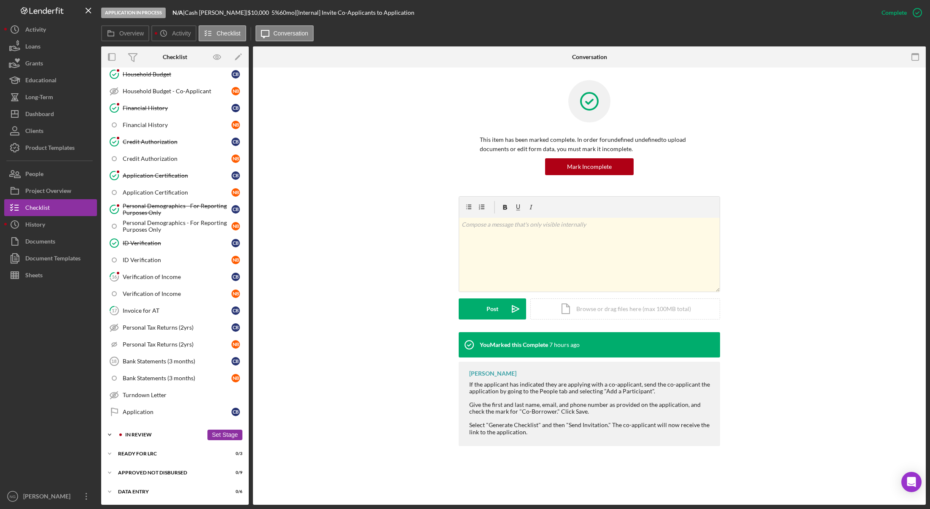
click at [147, 432] on div "In Review" at bounding box center [164, 434] width 78 height 5
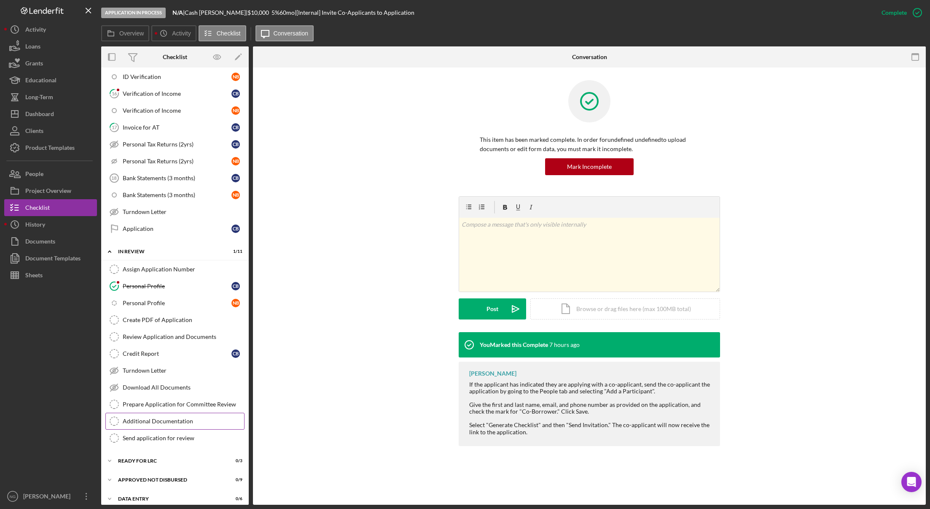
scroll to position [485, 0]
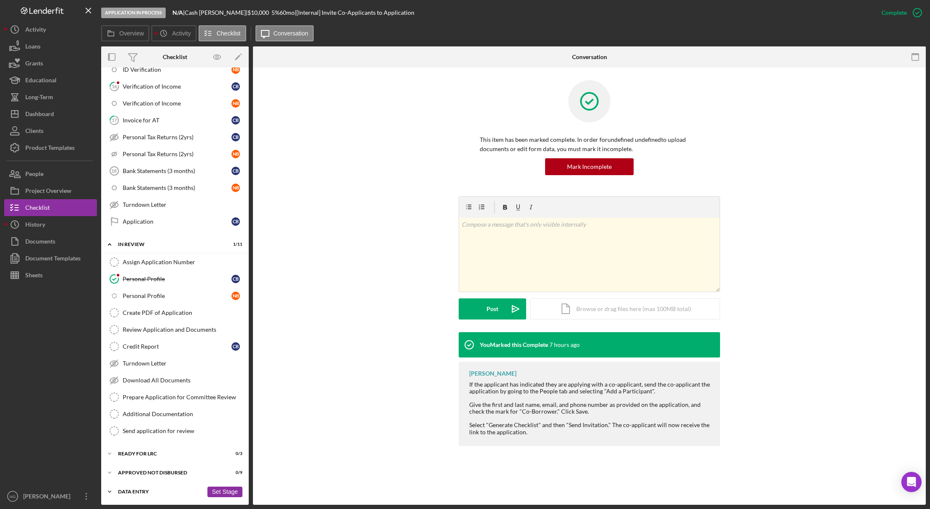
click at [141, 493] on div "Data Entry" at bounding box center [160, 491] width 85 height 5
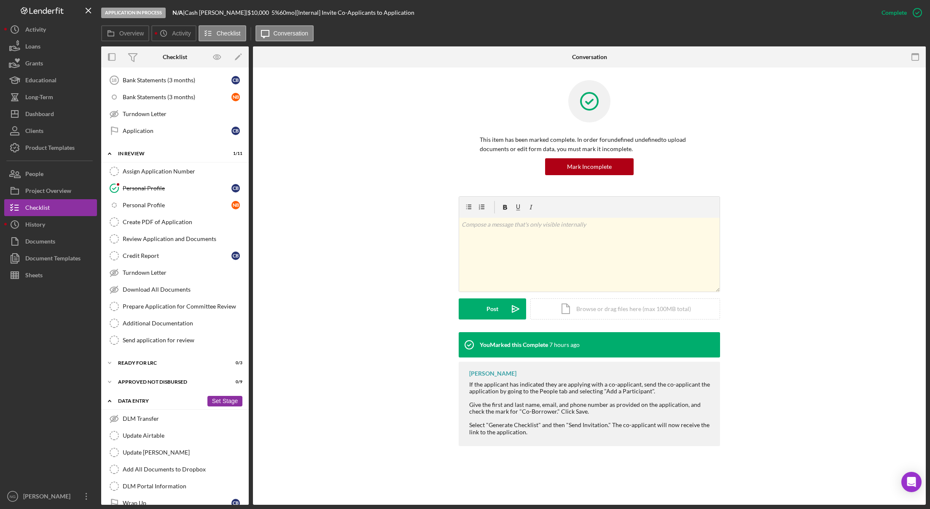
scroll to position [591, 0]
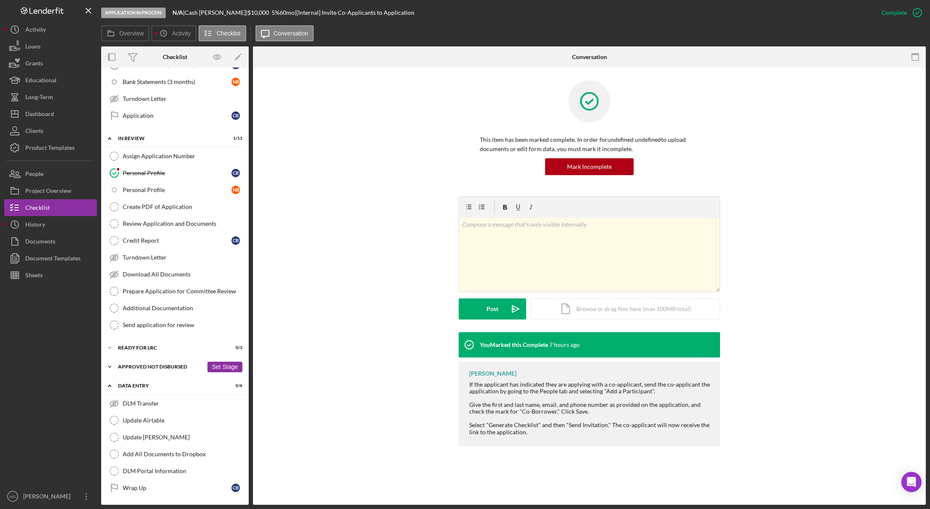
click at [157, 366] on div "Approved Not Disbursed" at bounding box center [160, 366] width 85 height 5
click at [164, 349] on div "Ready for LRC" at bounding box center [160, 347] width 85 height 5
